Goal: Task Accomplishment & Management: Use online tool/utility

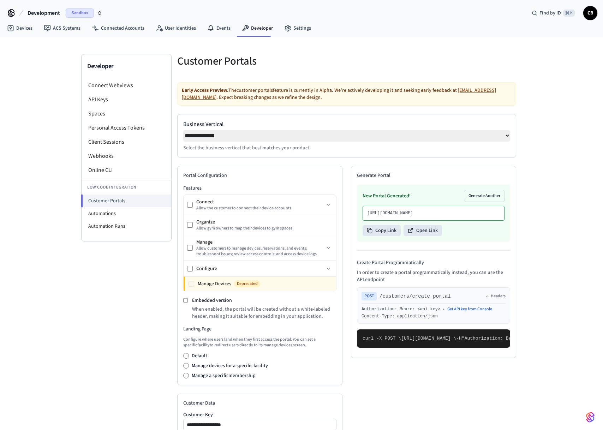
select select "**********"
click at [28, 26] on link "Devices" at bounding box center [19, 28] width 37 height 13
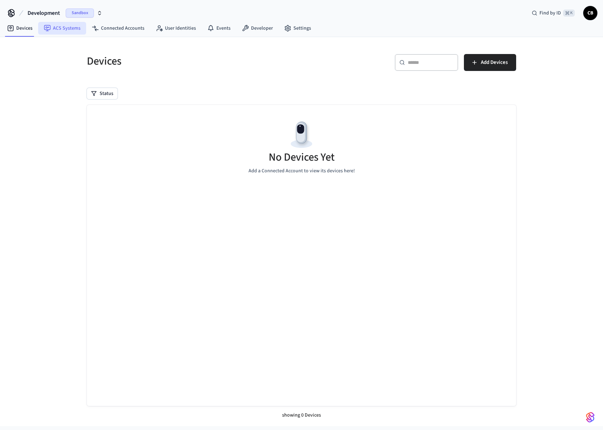
click at [66, 32] on link "ACS Systems" at bounding box center [62, 28] width 48 height 13
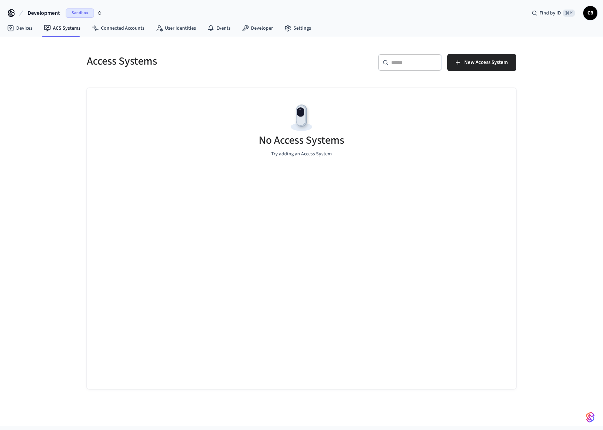
click at [120, 26] on link "Connected Accounts" at bounding box center [118, 28] width 64 height 13
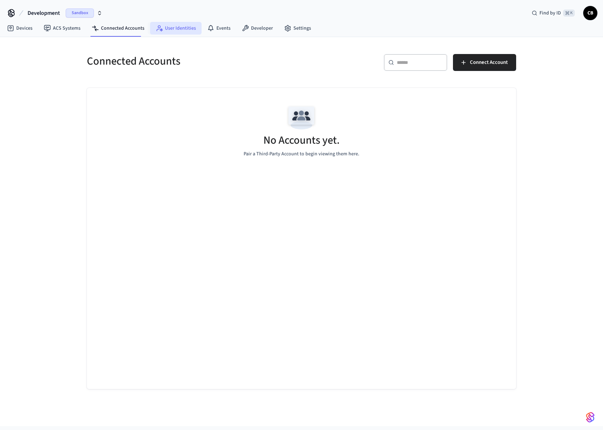
click at [165, 30] on link "User Identities" at bounding box center [176, 28] width 52 height 13
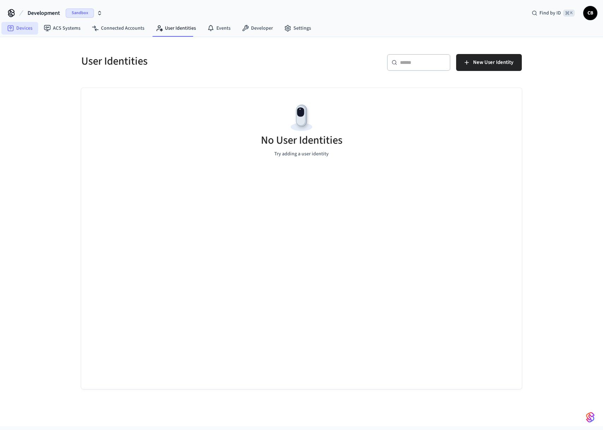
click at [37, 26] on link "Devices" at bounding box center [19, 28] width 37 height 13
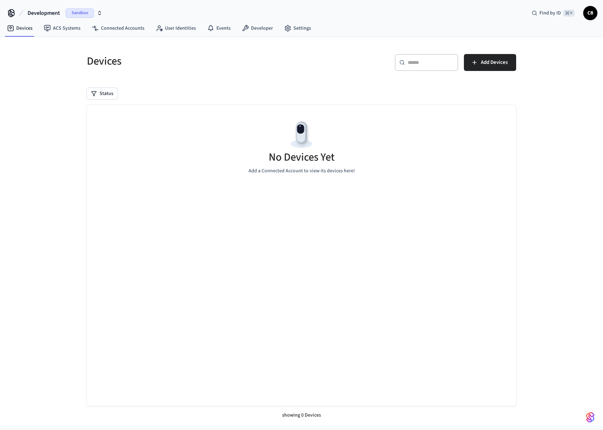
click at [83, 16] on span "Sandbox" at bounding box center [80, 12] width 28 height 9
click at [81, 75] on div "Devices" at bounding box center [187, 61] width 219 height 31
click at [90, 64] on h5 "Devices" at bounding box center [192, 61] width 210 height 14
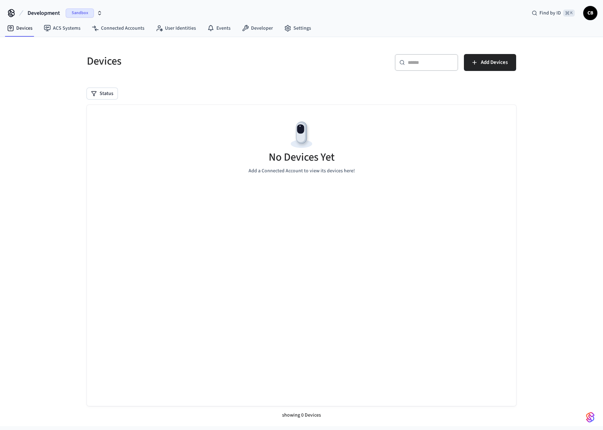
click at [90, 64] on h5 "Devices" at bounding box center [192, 61] width 210 height 14
click at [74, 83] on div "Devices ​ ​ Add Devices Status No Devices Yet Add a Connected Account to view i…" at bounding box center [301, 231] width 603 height 389
click at [539, 61] on div "Devices ​ ​ Add Devices Status No Devices Yet Add a Connected Account to view i…" at bounding box center [301, 231] width 603 height 389
click at [500, 62] on span "Add Devices" at bounding box center [494, 62] width 27 height 9
